Goal: Task Accomplishment & Management: Manage account settings

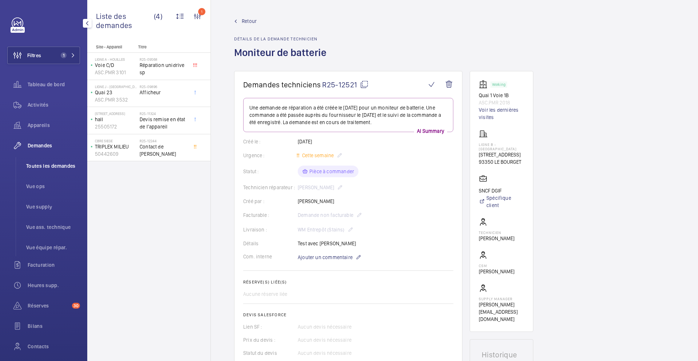
scroll to position [74, 0]
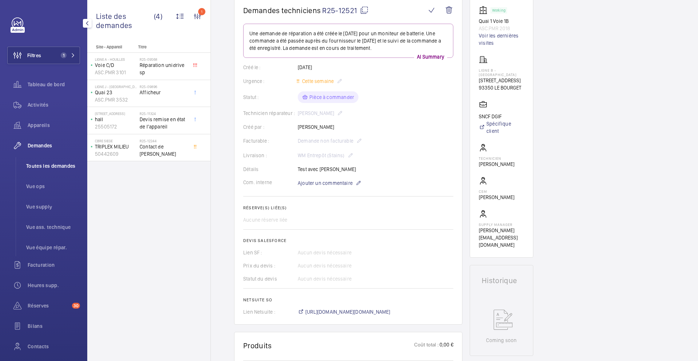
click at [53, 164] on span "Toutes les demandes" at bounding box center [53, 165] width 54 height 7
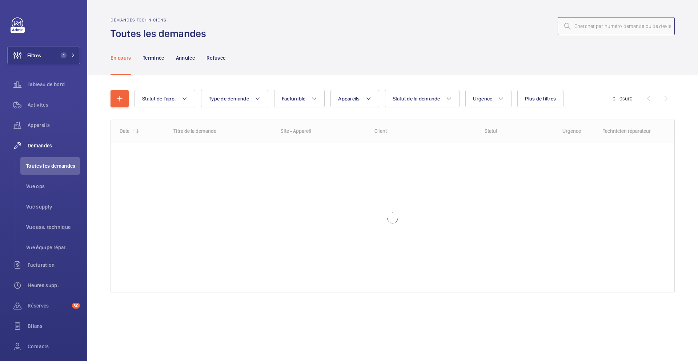
click at [584, 31] on input "text" at bounding box center [616, 26] width 117 height 18
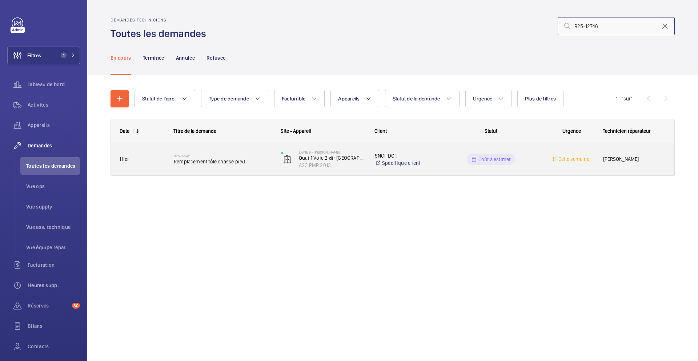
type input "R25-12746"
click at [267, 165] on div "R25-12746 Remplacement tôle chasse pied" at bounding box center [223, 159] width 98 height 21
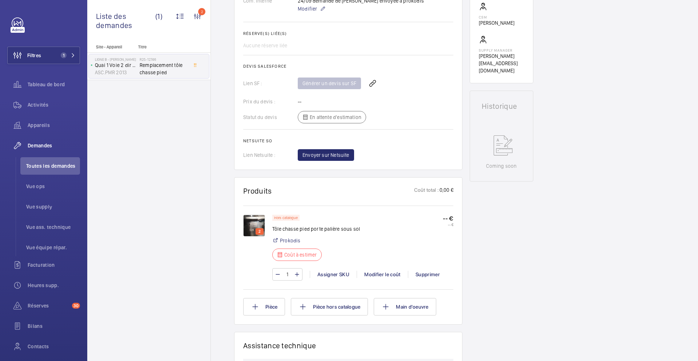
scroll to position [265, 0]
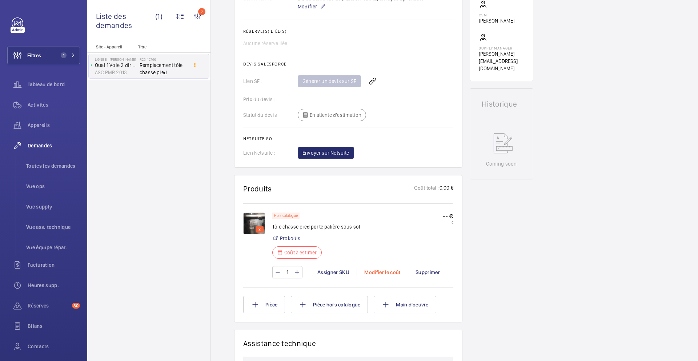
click at [387, 274] on div "Modifier le coût" at bounding box center [382, 271] width 51 height 7
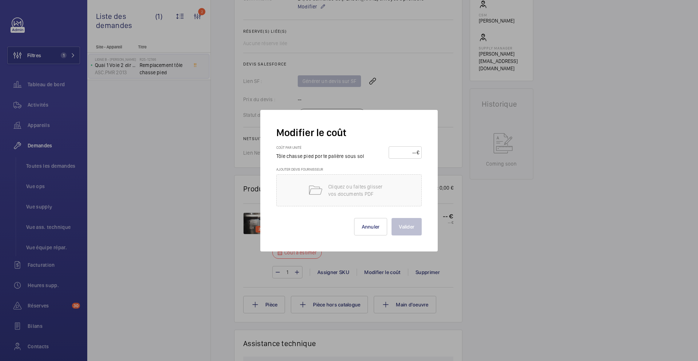
click at [411, 156] on input "number" at bounding box center [403, 153] width 25 height 12
type input "850"
click at [373, 190] on p "Cliquez ou faites glisser vos documents PDF" at bounding box center [359, 190] width 62 height 15
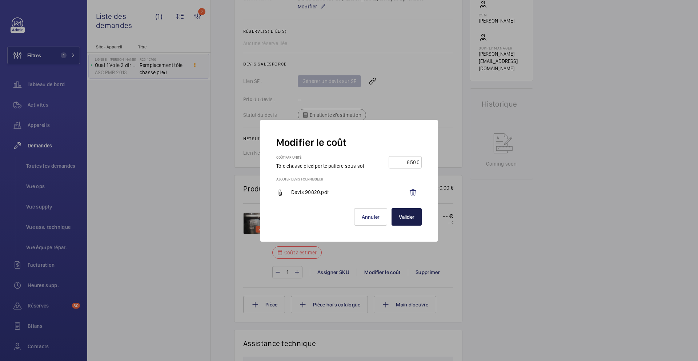
click at [404, 218] on button "Valider" at bounding box center [407, 216] width 30 height 17
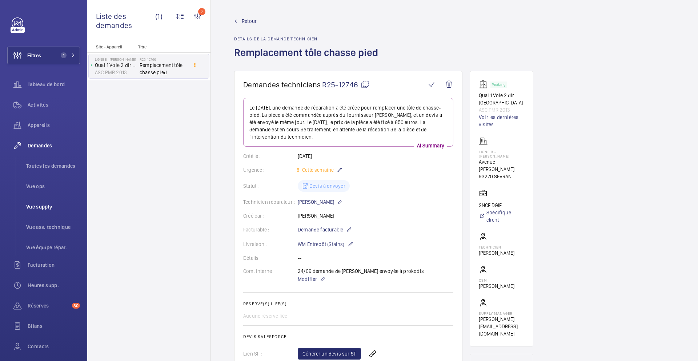
click at [40, 208] on span "Vue supply" at bounding box center [53, 206] width 54 height 7
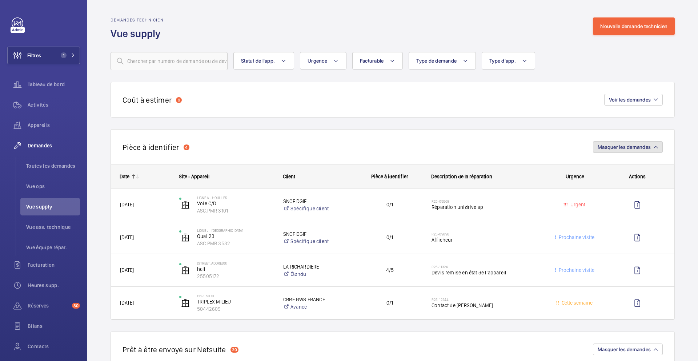
click at [639, 147] on span "Masquer les demandes" at bounding box center [624, 147] width 53 height 6
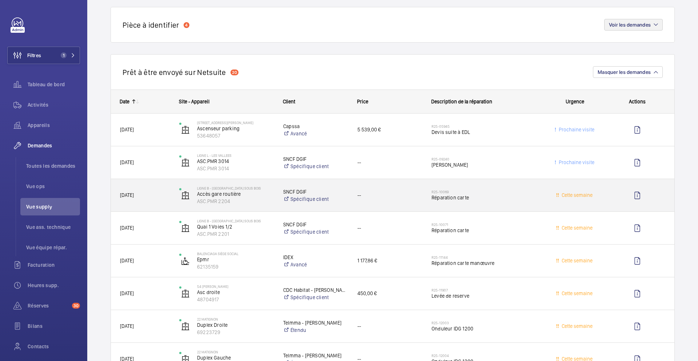
scroll to position [124, 0]
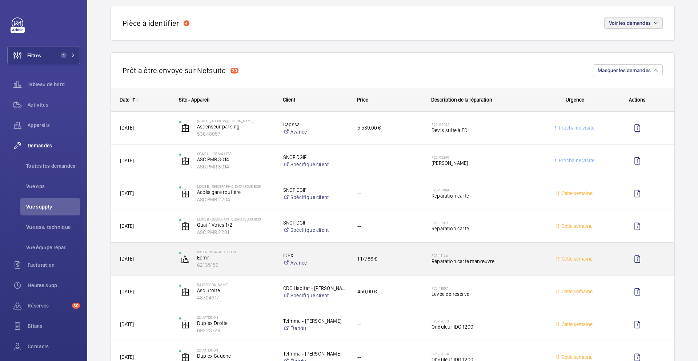
click at [518, 264] on span "Réparation carte manœuvre" at bounding box center [486, 260] width 109 height 7
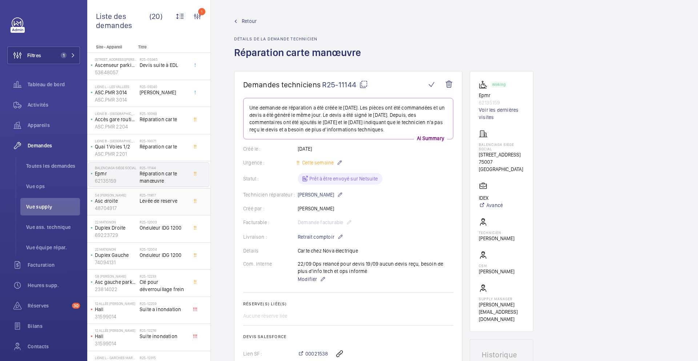
click at [168, 200] on span "Levée de reserve" at bounding box center [164, 200] width 48 height 7
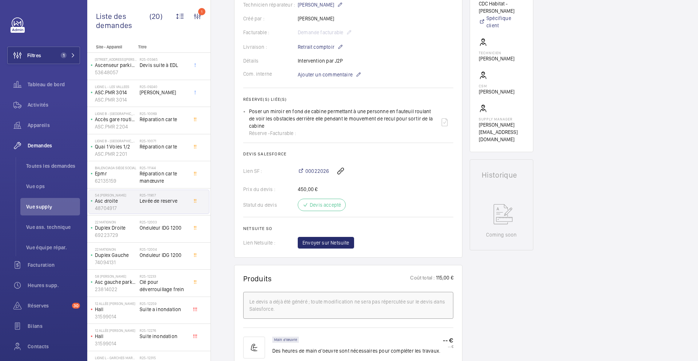
scroll to position [184, 0]
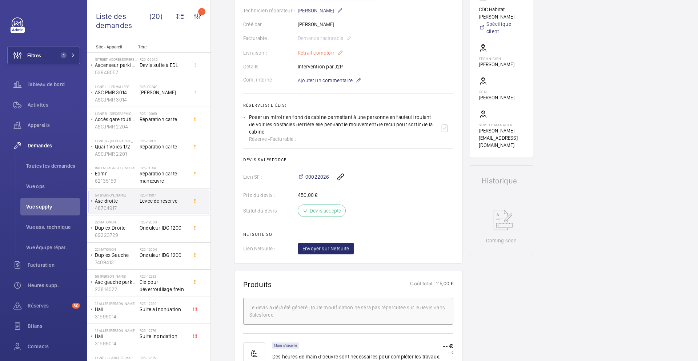
click at [332, 55] on p "Retrait comptoir" at bounding box center [320, 52] width 45 height 9
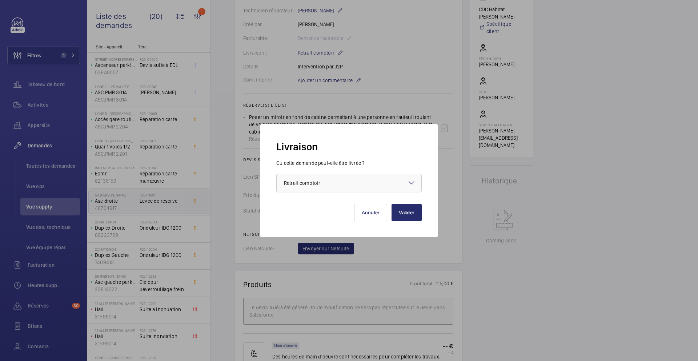
click at [348, 180] on div at bounding box center [349, 182] width 145 height 17
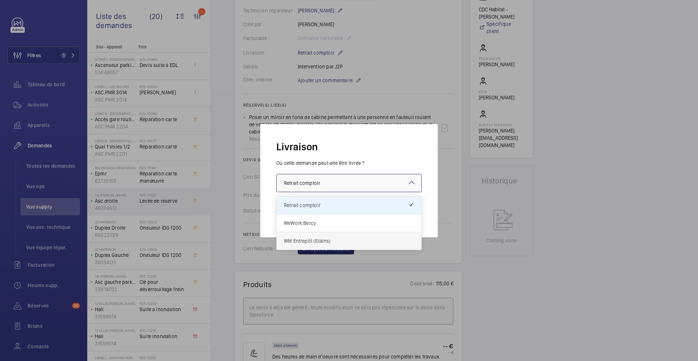
click at [340, 234] on div "WM Entrepôt (Stains)" at bounding box center [349, 240] width 145 height 17
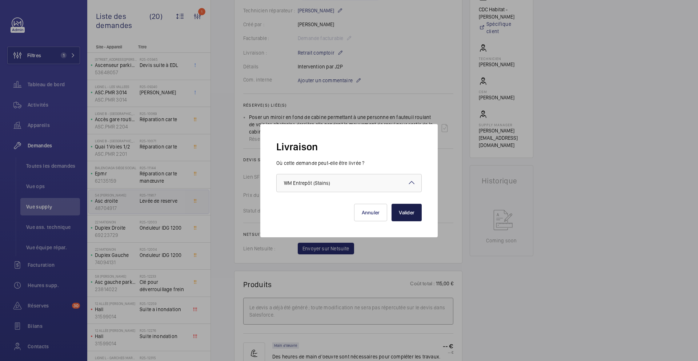
click at [411, 211] on button "Valider" at bounding box center [407, 212] width 30 height 17
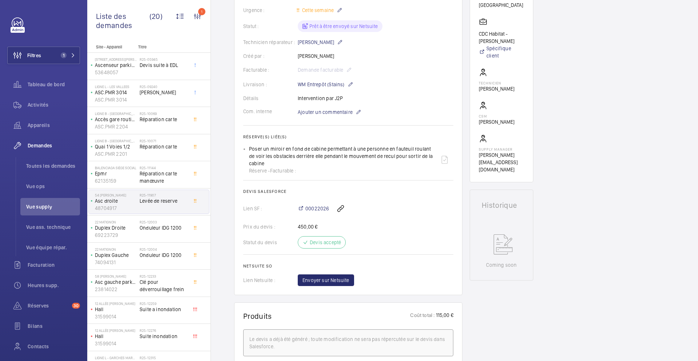
scroll to position [155, 0]
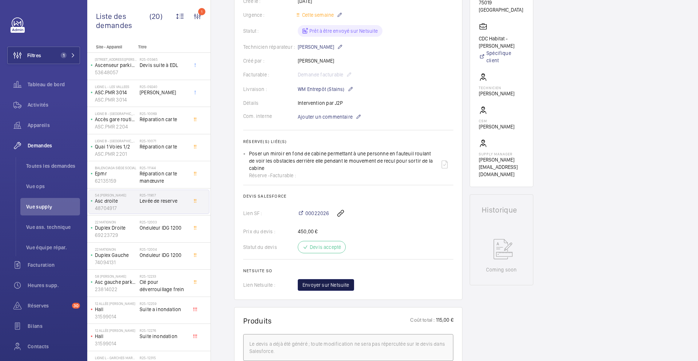
click at [338, 285] on span "Envoyer sur Netsuite" at bounding box center [326, 284] width 47 height 7
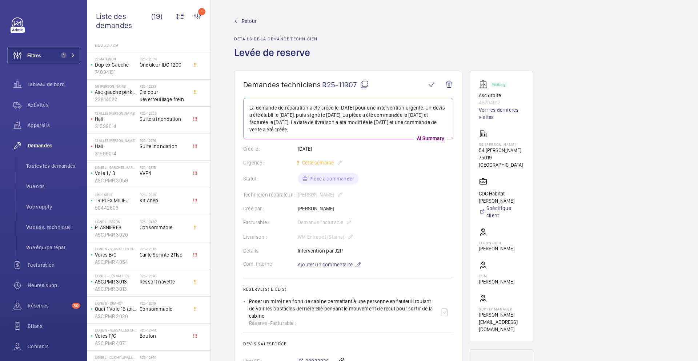
scroll to position [207, 0]
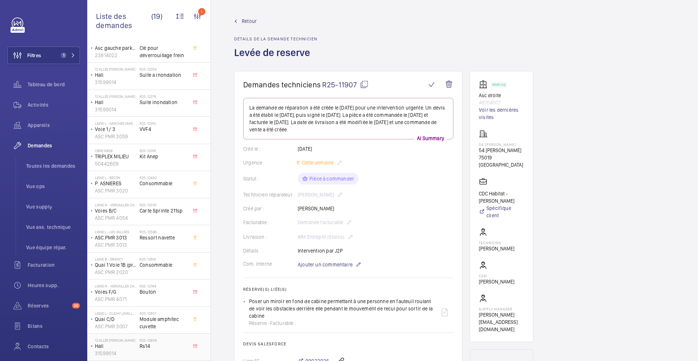
click at [171, 347] on span "Rs14" at bounding box center [164, 345] width 48 height 7
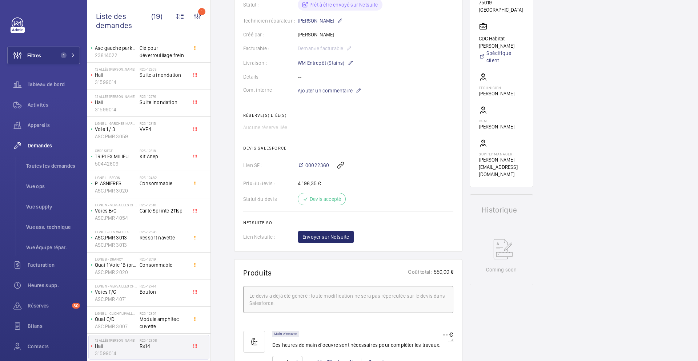
scroll to position [164, 0]
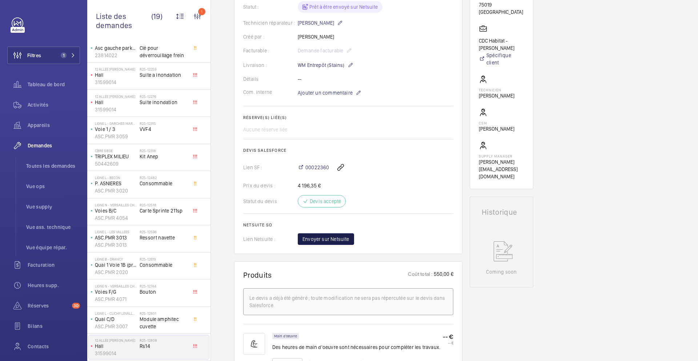
click at [343, 240] on span "Envoyer sur Netsuite" at bounding box center [326, 238] width 47 height 7
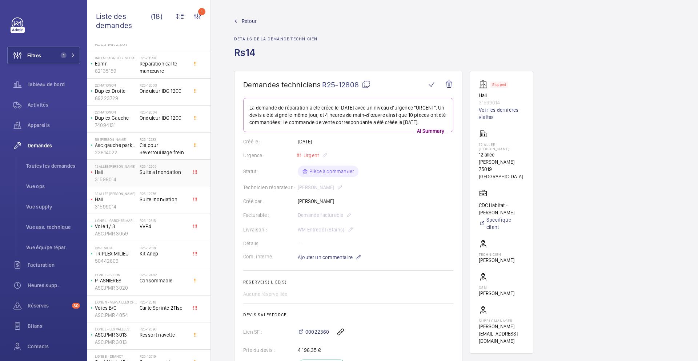
scroll to position [180, 0]
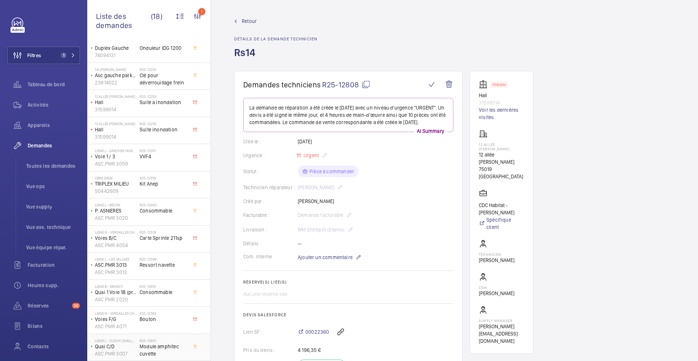
click at [182, 352] on span "Module amphitec cuvette" at bounding box center [164, 350] width 48 height 15
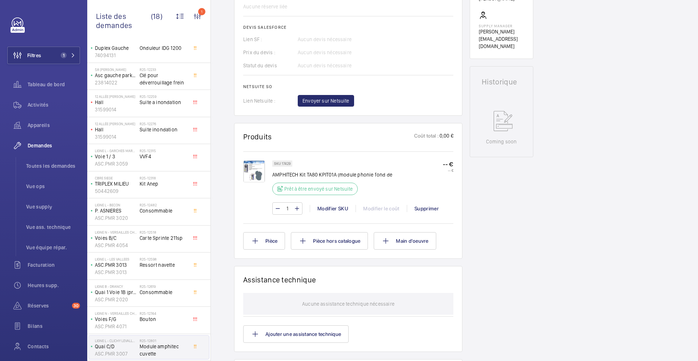
scroll to position [292, 0]
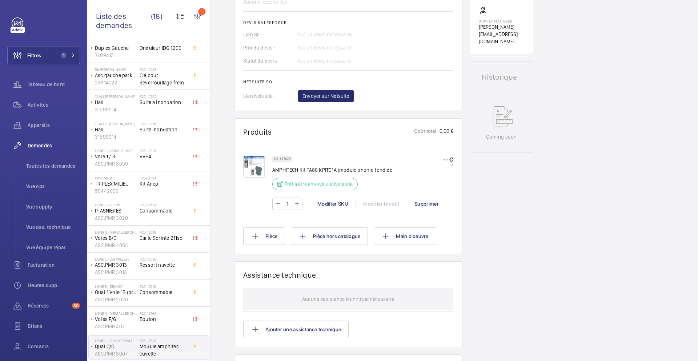
click at [259, 171] on img at bounding box center [254, 167] width 22 height 22
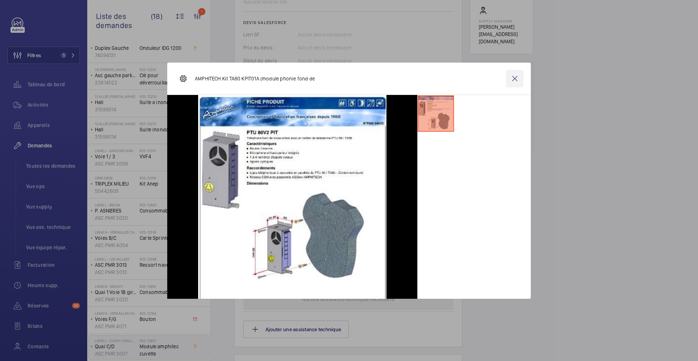
click at [518, 78] on wm-front-icon-button at bounding box center [514, 78] width 17 height 17
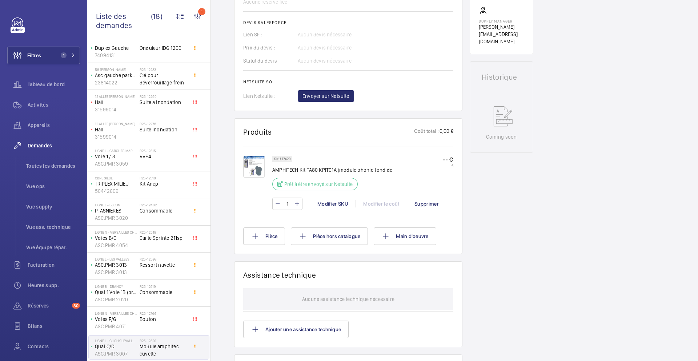
click at [287, 160] on div "SKU 17429" at bounding box center [282, 159] width 20 height 6
click at [287, 160] on p "SKU 17429" at bounding box center [282, 158] width 16 height 3
copy p "17429"
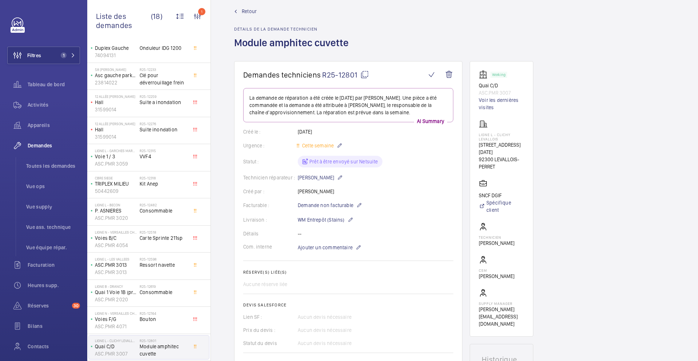
scroll to position [0, 0]
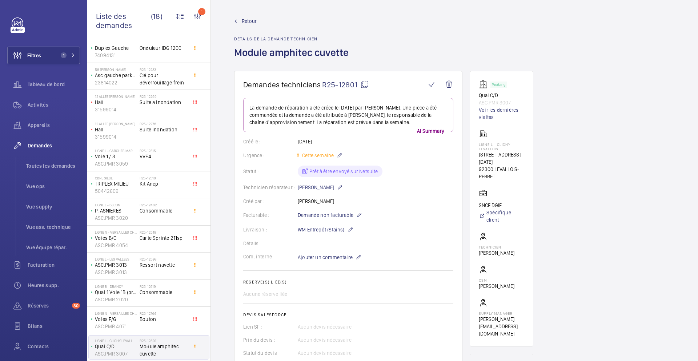
click at [363, 87] on mat-icon at bounding box center [364, 84] width 9 height 9
copy p "17429"
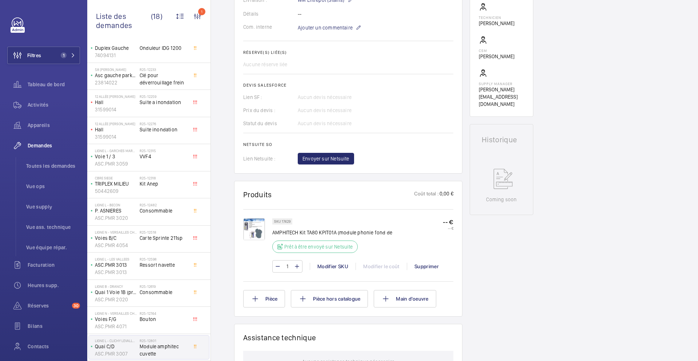
scroll to position [190, 0]
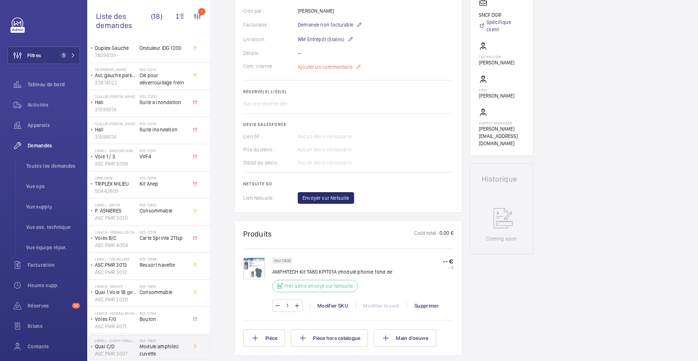
click at [328, 71] on p "Ajouter un commentaire" at bounding box center [330, 67] width 64 height 9
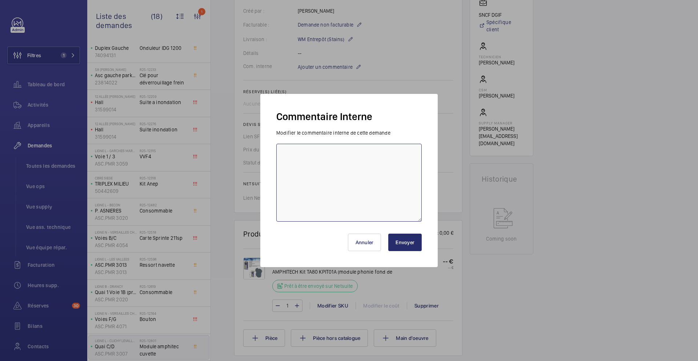
click at [333, 163] on textarea at bounding box center [348, 183] width 145 height 78
type textarea "25/09 demande de devis envoyée"
click at [404, 242] on button "Envoyer" at bounding box center [404, 241] width 33 height 17
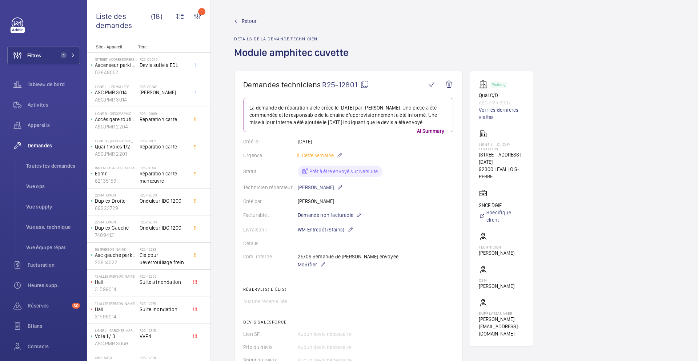
scroll to position [180, 0]
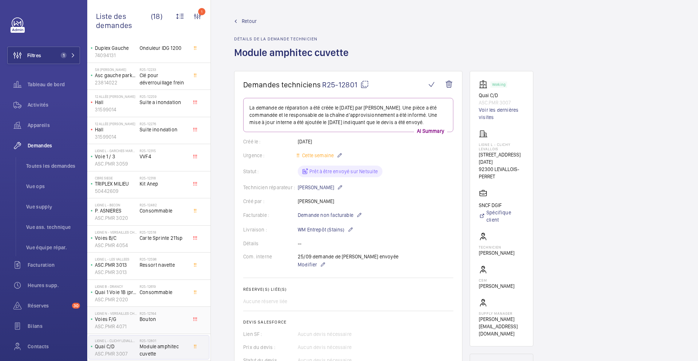
click at [176, 320] on span "Bouton" at bounding box center [164, 318] width 48 height 7
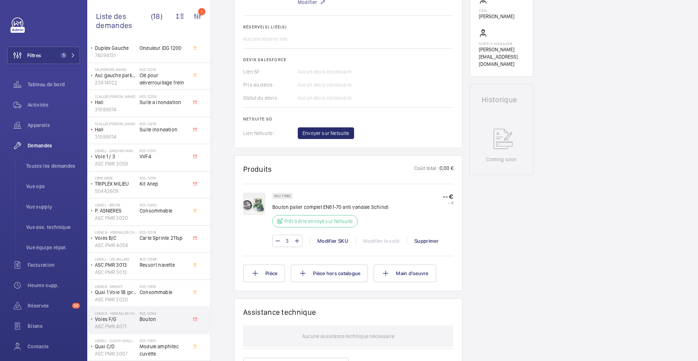
scroll to position [269, 0]
click at [170, 269] on div "R25-12598 Ressort navette" at bounding box center [164, 267] width 48 height 21
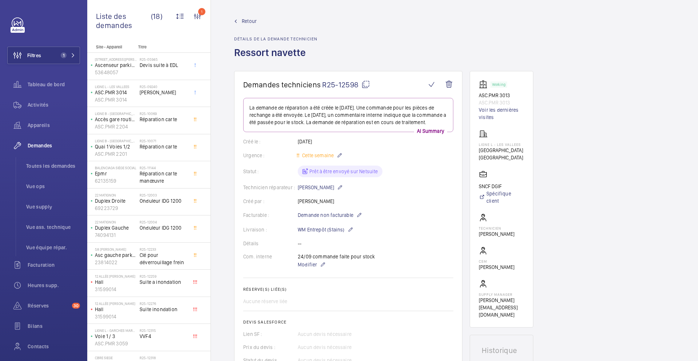
scroll to position [180, 0]
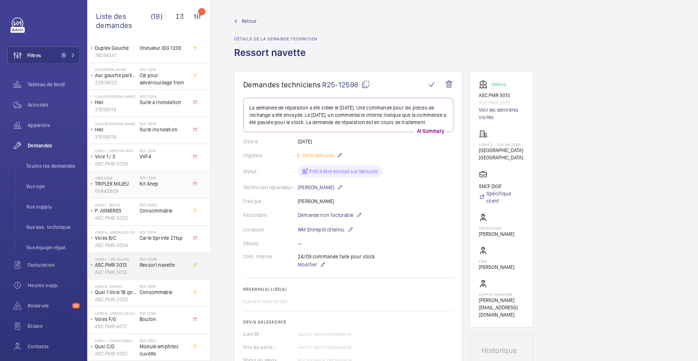
click at [172, 180] on span "Kit Anep" at bounding box center [164, 183] width 48 height 7
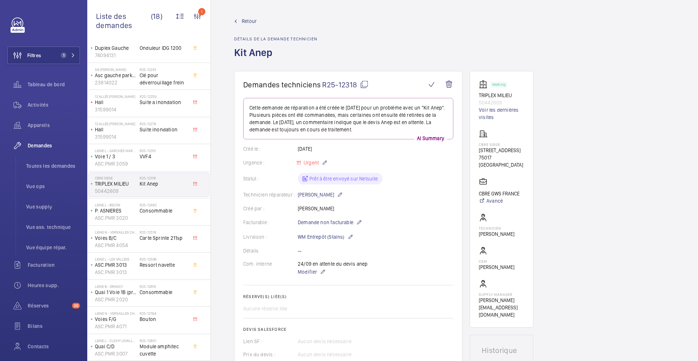
click at [364, 86] on mat-icon at bounding box center [364, 84] width 9 height 9
type textarea "R25-12318"
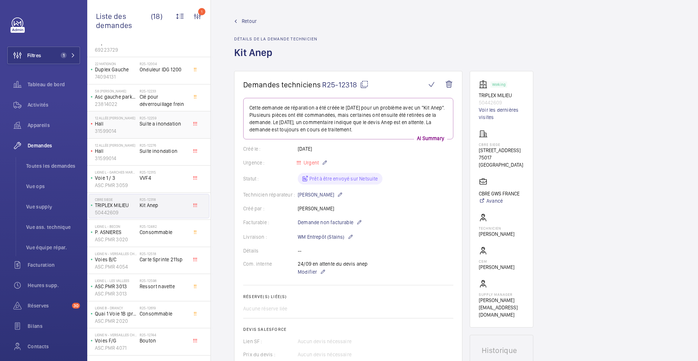
click at [168, 129] on div "R25-12259 Suite a inondation" at bounding box center [164, 126] width 48 height 21
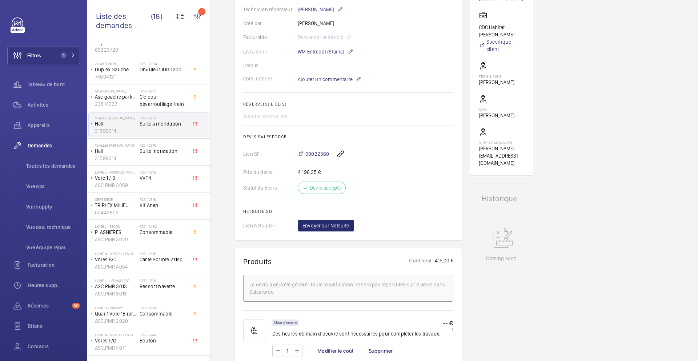
scroll to position [158, 0]
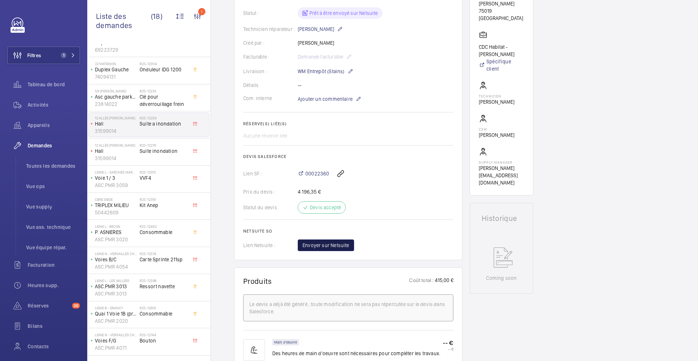
click at [335, 244] on span "Envoyer sur Netsuite" at bounding box center [326, 244] width 47 height 7
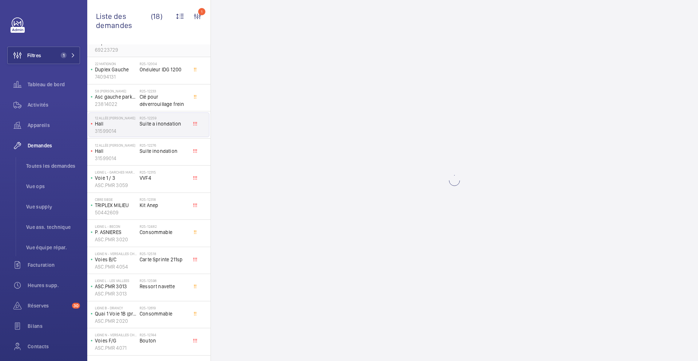
scroll to position [0, 0]
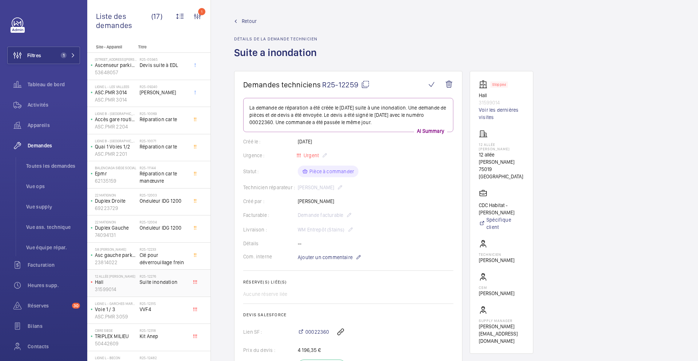
click at [171, 291] on div "R25-12276 Suite inondation" at bounding box center [164, 284] width 48 height 21
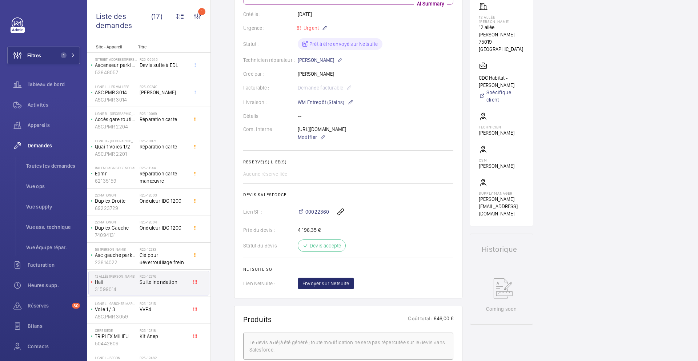
scroll to position [127, 0]
click at [336, 288] on span "Envoyer sur Netsuite" at bounding box center [326, 283] width 47 height 7
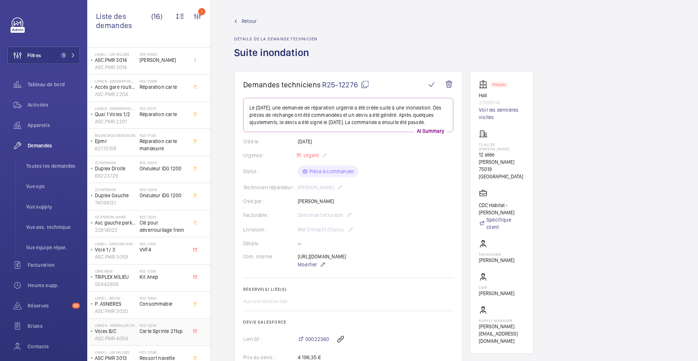
scroll to position [0, 0]
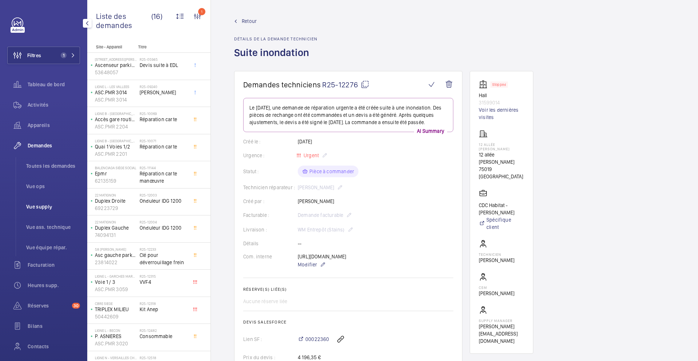
click at [49, 207] on span "Vue supply" at bounding box center [53, 206] width 54 height 7
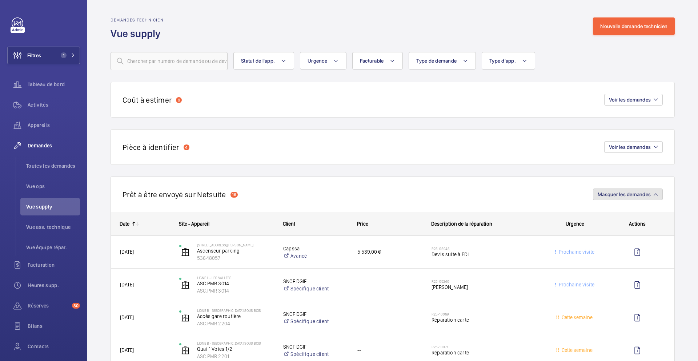
click at [626, 196] on span "Masquer les demandes" at bounding box center [624, 194] width 53 height 6
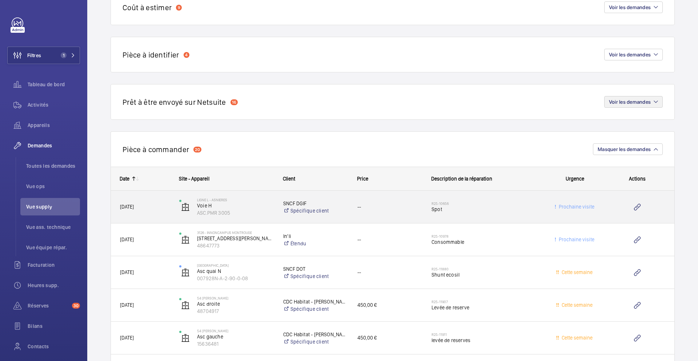
scroll to position [95, 0]
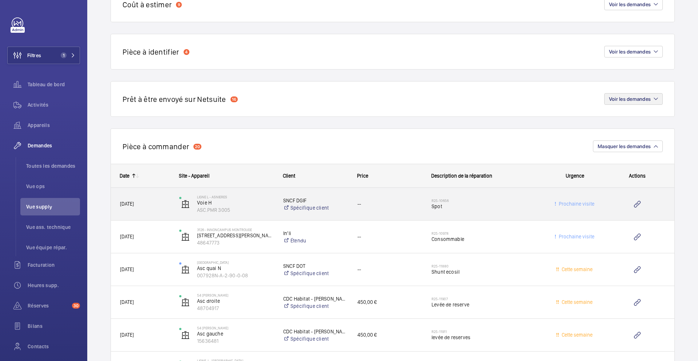
click at [492, 203] on span "Spot" at bounding box center [486, 206] width 109 height 7
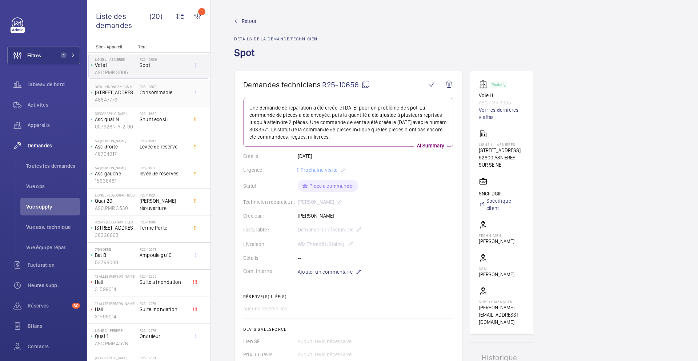
click at [180, 102] on div "R25-10978 Consommable" at bounding box center [164, 94] width 48 height 21
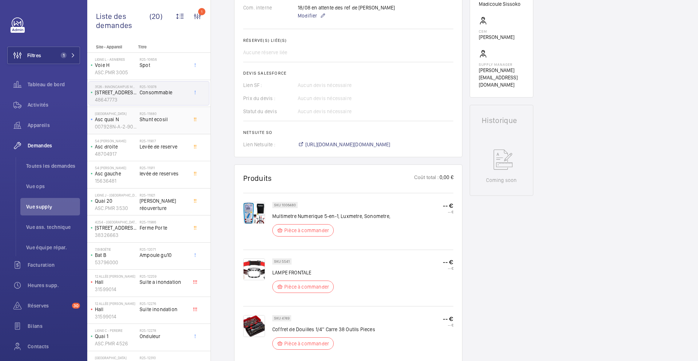
scroll to position [271, 0]
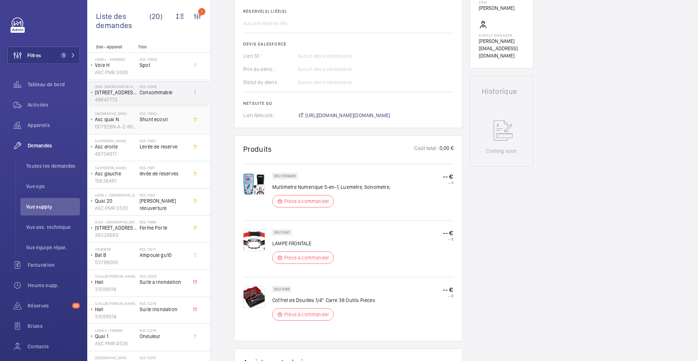
click at [171, 132] on div "R25-11880 Shunt ecosil" at bounding box center [164, 121] width 48 height 21
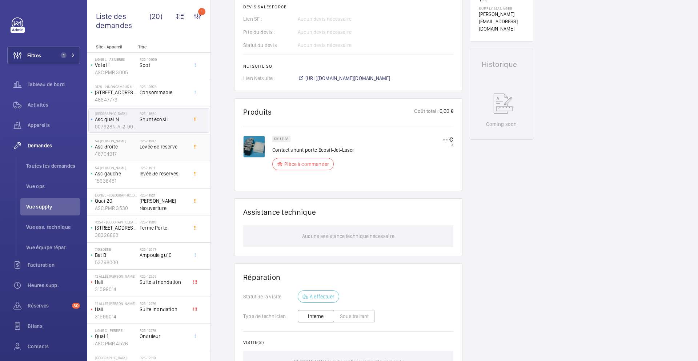
scroll to position [315, 0]
click at [184, 156] on div "R25-11907 Levée de reserve" at bounding box center [164, 149] width 48 height 21
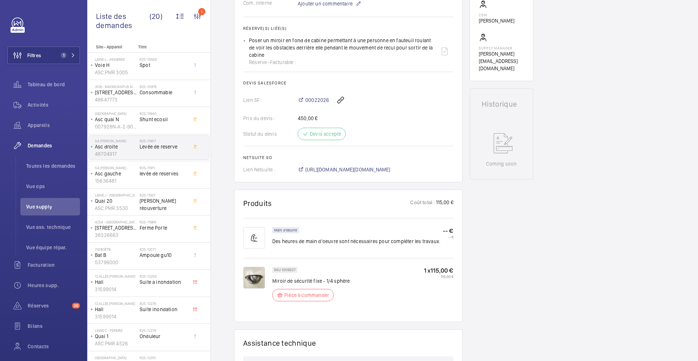
scroll to position [262, 0]
click at [169, 177] on span "levée de reserves" at bounding box center [164, 173] width 48 height 7
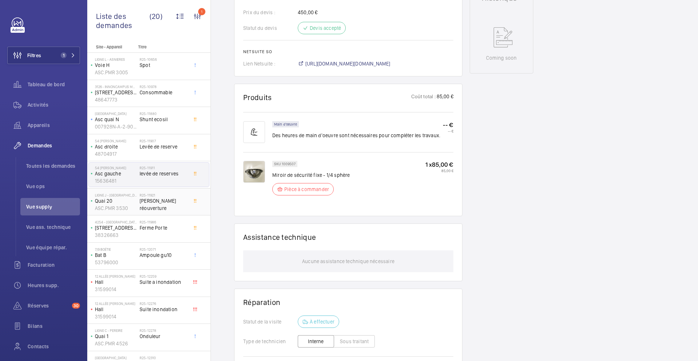
scroll to position [374, 0]
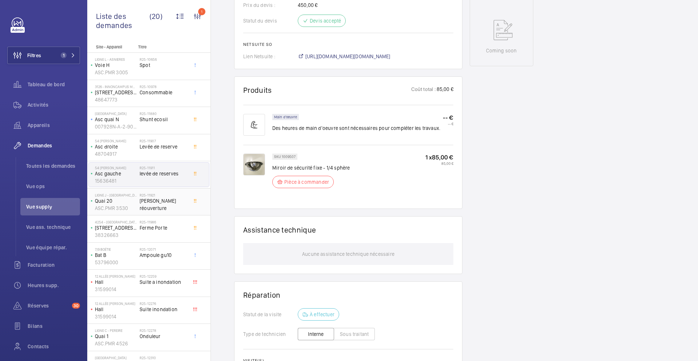
click at [177, 210] on div "R25-11921 Bouton réouverture" at bounding box center [164, 203] width 48 height 21
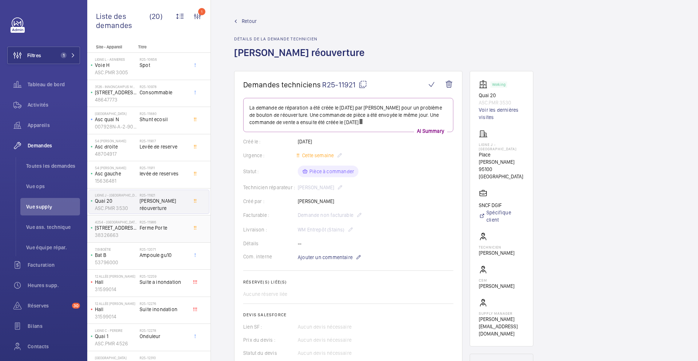
click at [179, 235] on div "R25-11986 Ferme Porte" at bounding box center [164, 230] width 48 height 21
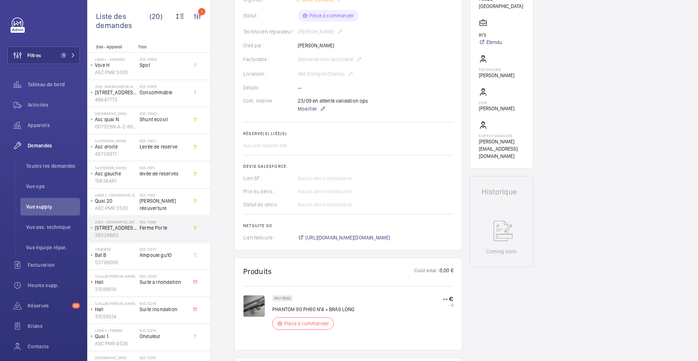
scroll to position [152, 0]
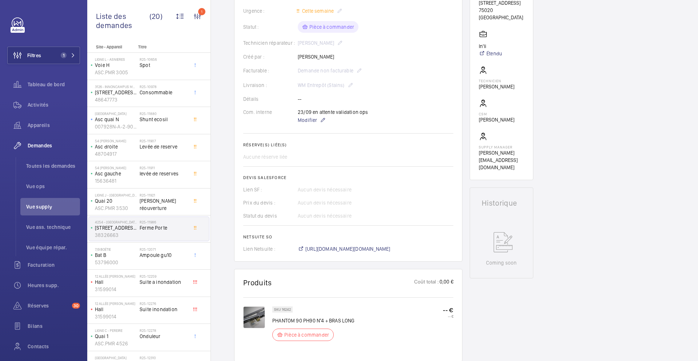
click at [283, 311] on p "SKU 16242" at bounding box center [282, 309] width 17 height 3
copy p "16242"
click at [173, 282] on span "Suite a inondation" at bounding box center [164, 281] width 48 height 7
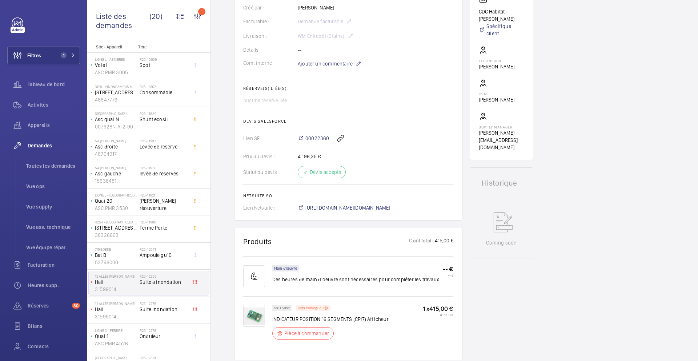
scroll to position [198, 0]
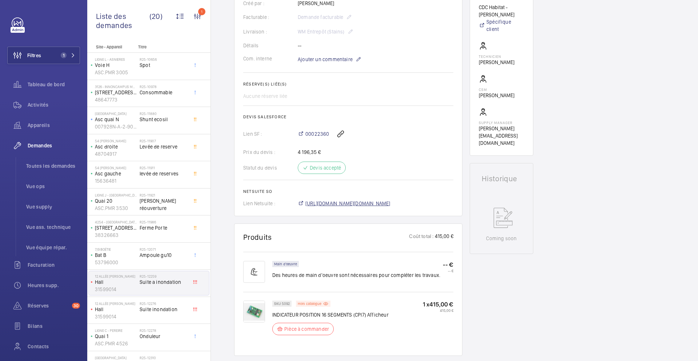
click at [314, 207] on span "https://6461500.app.netsuite.com/app/accounting/transactions/salesord.nl?id=303…" at bounding box center [347, 203] width 85 height 7
click at [164, 309] on span "Suite inondation" at bounding box center [164, 308] width 48 height 7
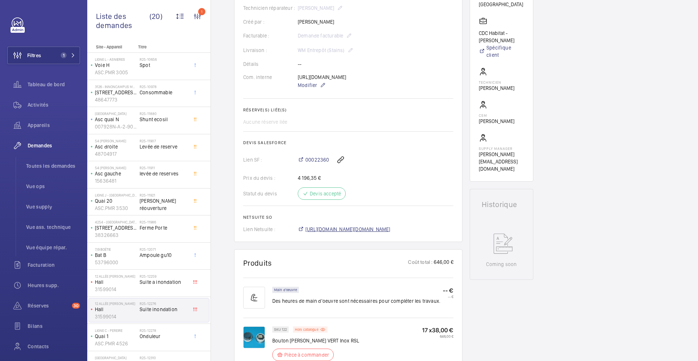
scroll to position [179, 0]
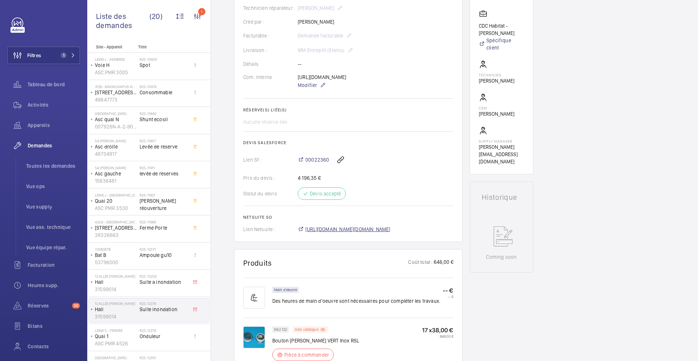
click at [345, 233] on span "https://6461500.app.netsuite.com/app/accounting/transactions/salesord.nl?id=303…" at bounding box center [347, 228] width 85 height 7
click at [315, 89] on span "Modifier" at bounding box center [307, 84] width 19 height 7
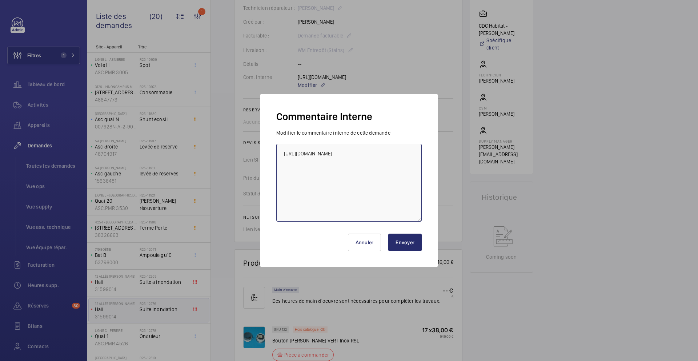
drag, startPoint x: 347, startPoint y: 163, endPoint x: 272, endPoint y: 148, distance: 76.4
click at [272, 148] on div "Commentaire Interne Modifier le commentaire interne de cette demande https://my…" at bounding box center [348, 180] width 177 height 173
click at [412, 246] on button "Envoyer" at bounding box center [404, 241] width 33 height 17
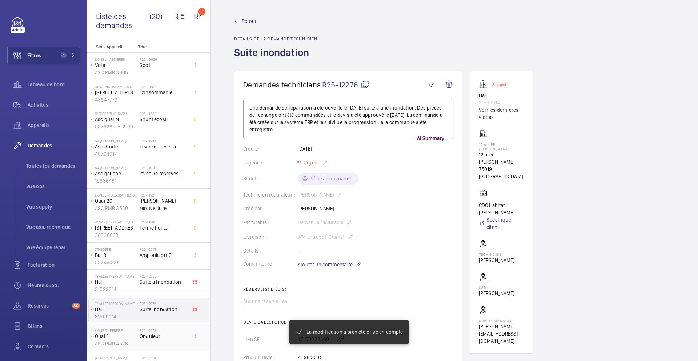
click at [174, 328] on div "R25-12278 Onduleur" at bounding box center [164, 338] width 48 height 21
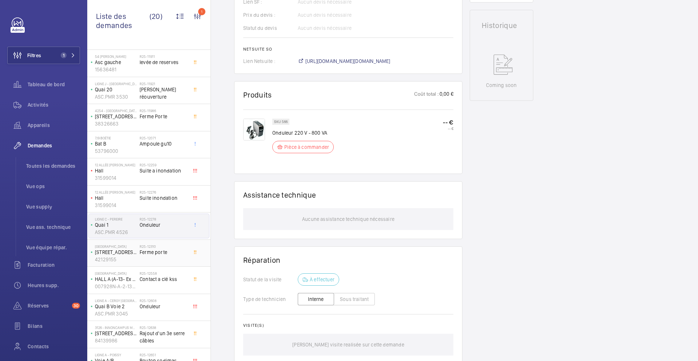
scroll to position [339, 0]
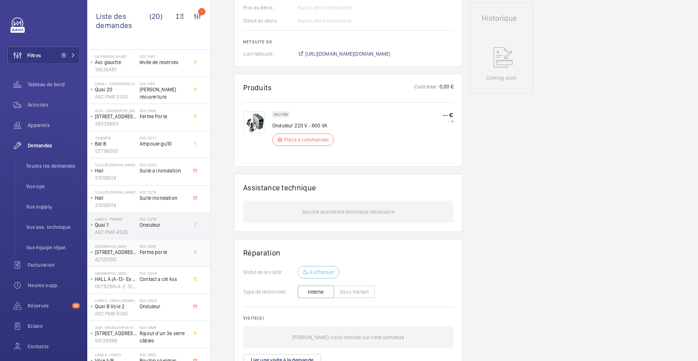
click at [183, 254] on span "Ferme porte" at bounding box center [164, 251] width 48 height 7
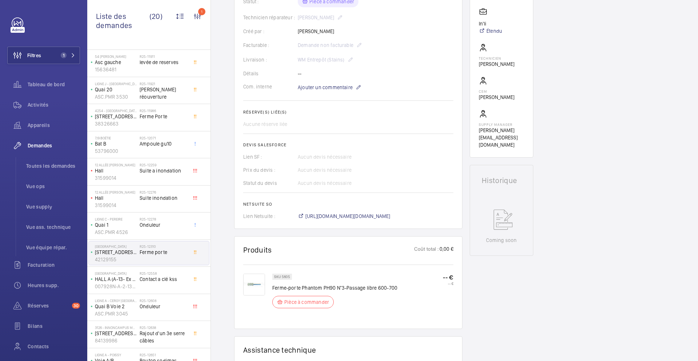
scroll to position [182, 0]
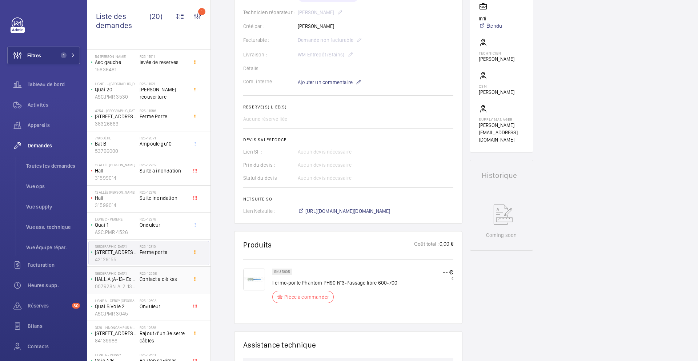
click at [170, 284] on div "R25-12558 Contact a clé kss" at bounding box center [164, 281] width 48 height 21
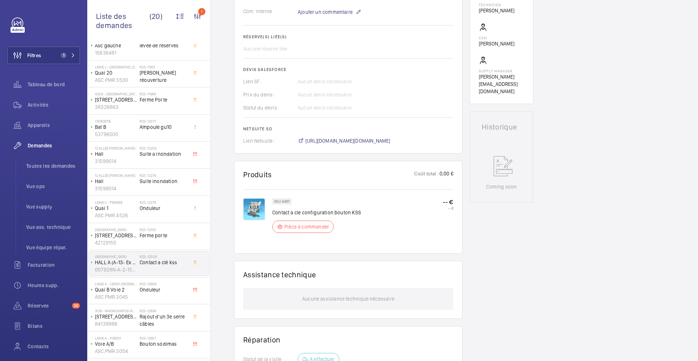
scroll to position [132, 0]
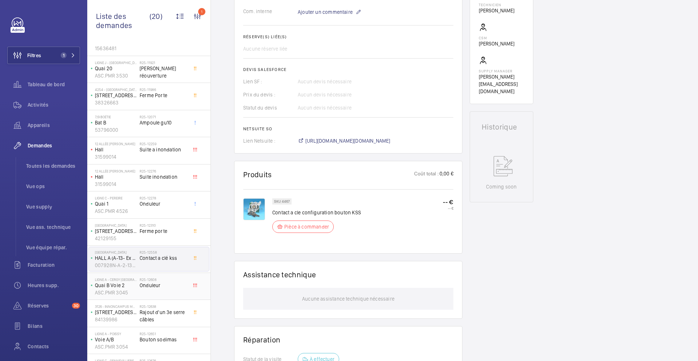
click at [174, 283] on span "Onduleur" at bounding box center [164, 284] width 48 height 7
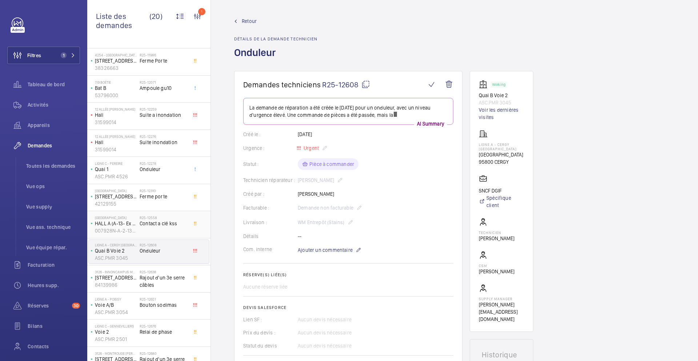
scroll to position [195, 0]
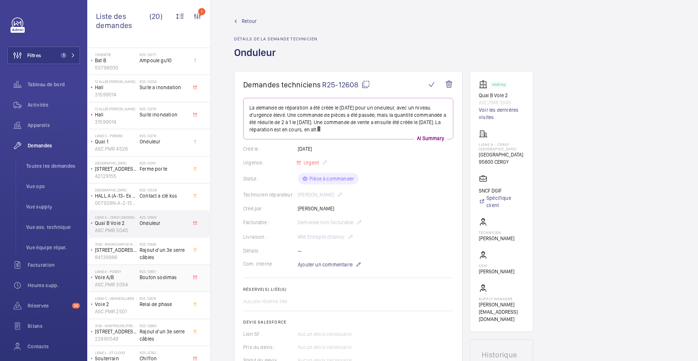
click at [179, 277] on span "Bouton sodimas" at bounding box center [164, 276] width 48 height 7
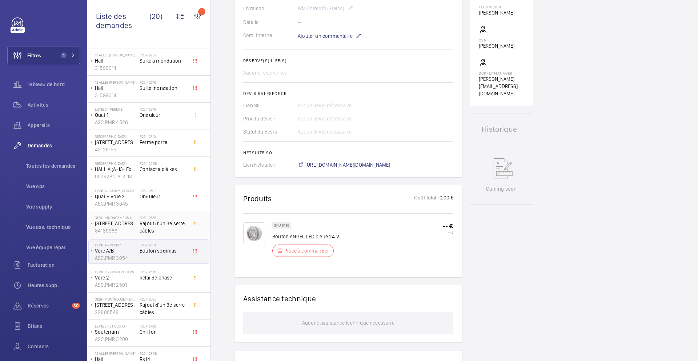
scroll to position [234, 0]
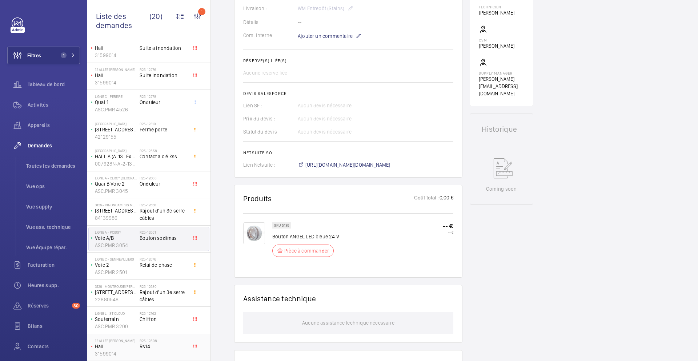
click at [181, 342] on h2 "R25-12808" at bounding box center [164, 340] width 48 height 4
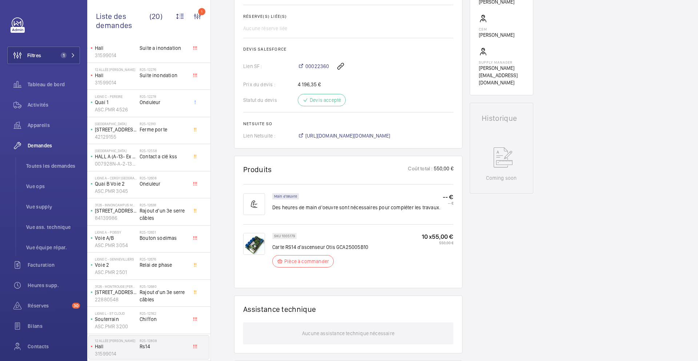
scroll to position [288, 0]
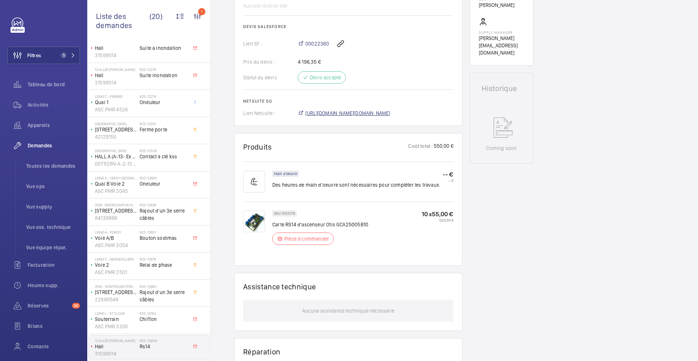
click at [340, 115] on span "https://6461500.app.netsuite.com/app/accounting/transactions/salesord.nl?id=303…" at bounding box center [347, 112] width 85 height 7
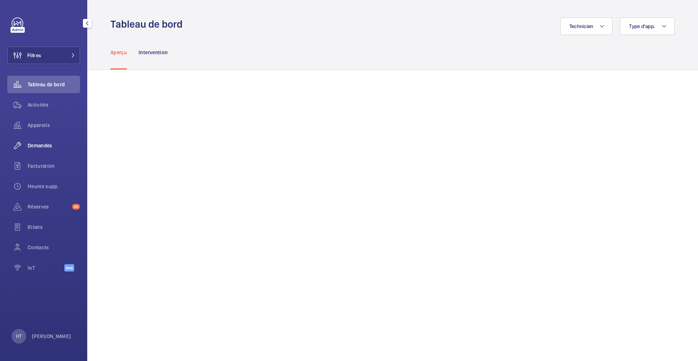
click at [48, 141] on div "Demandes" at bounding box center [43, 145] width 73 height 17
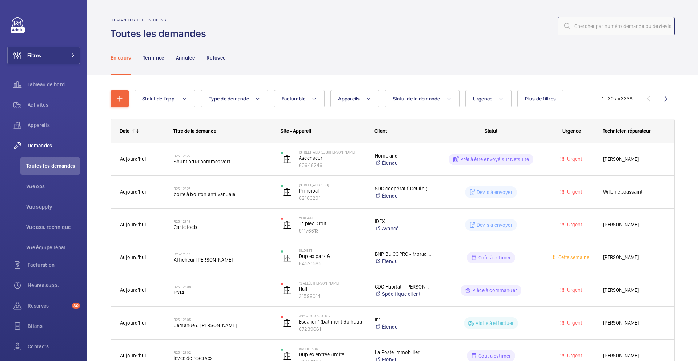
click at [589, 27] on input "text" at bounding box center [616, 26] width 117 height 18
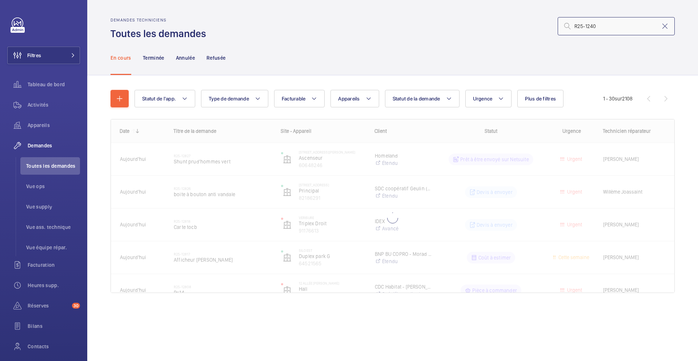
type input "R25-12400"
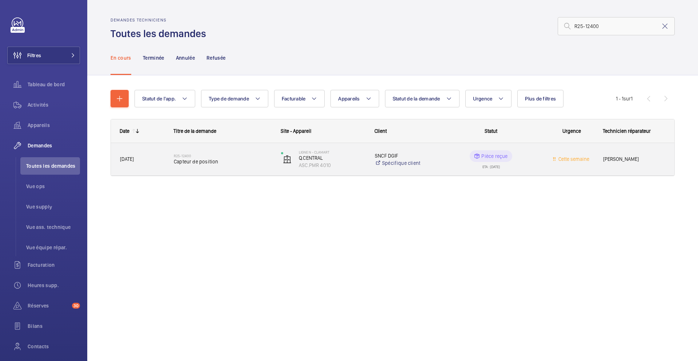
click at [242, 166] on div "R25-12400 Capteur de position" at bounding box center [223, 159] width 98 height 21
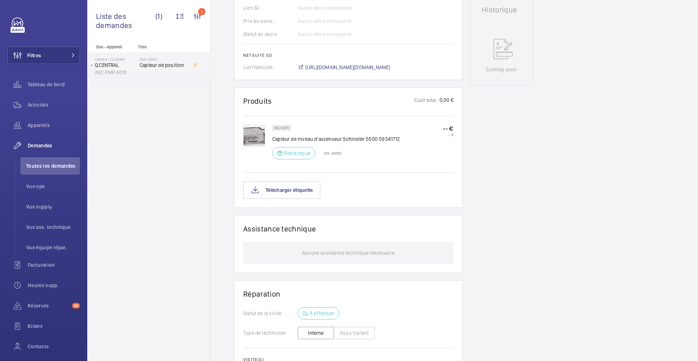
scroll to position [342, 0]
click at [337, 68] on span "[URL][DOMAIN_NAME][DOMAIN_NAME]" at bounding box center [347, 65] width 85 height 7
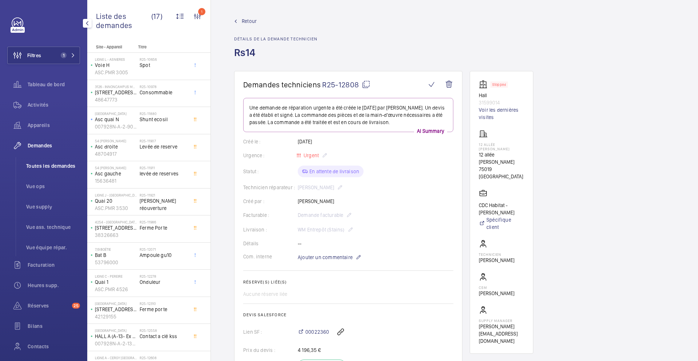
click at [43, 169] on span "Toutes les demandes" at bounding box center [53, 165] width 54 height 7
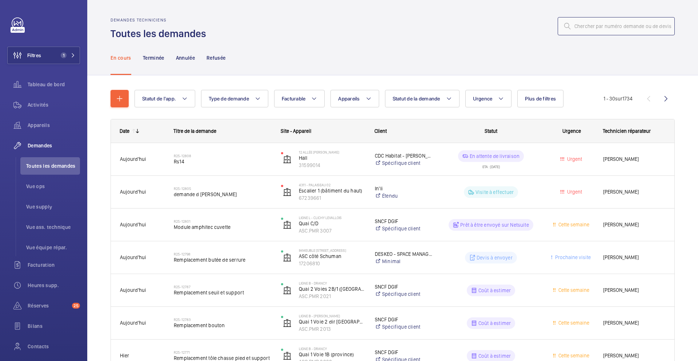
click at [611, 29] on input "text" at bounding box center [616, 26] width 117 height 18
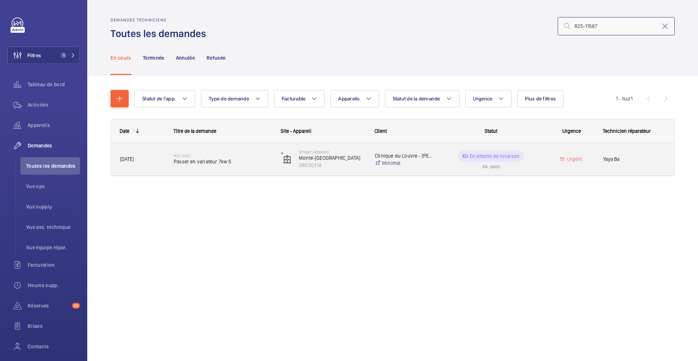
type input "R25-11587"
click at [255, 166] on div "R25-11587 Passer en variateur 7kw 5" at bounding box center [223, 159] width 98 height 21
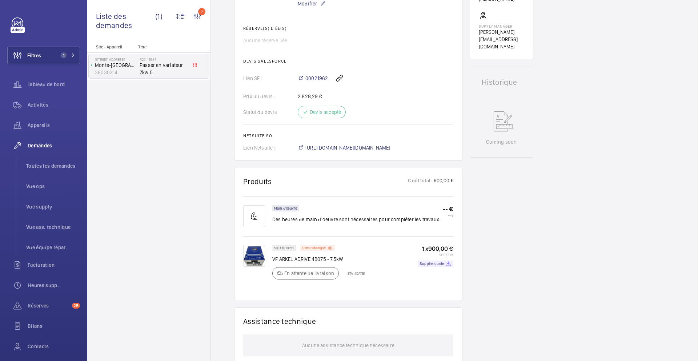
scroll to position [283, 0]
click at [358, 147] on span "https://6461500.app.netsuite.com/app/accounting/transactions/salesord.nl?id=299…" at bounding box center [347, 147] width 85 height 7
